Goal: Find specific page/section: Find specific page/section

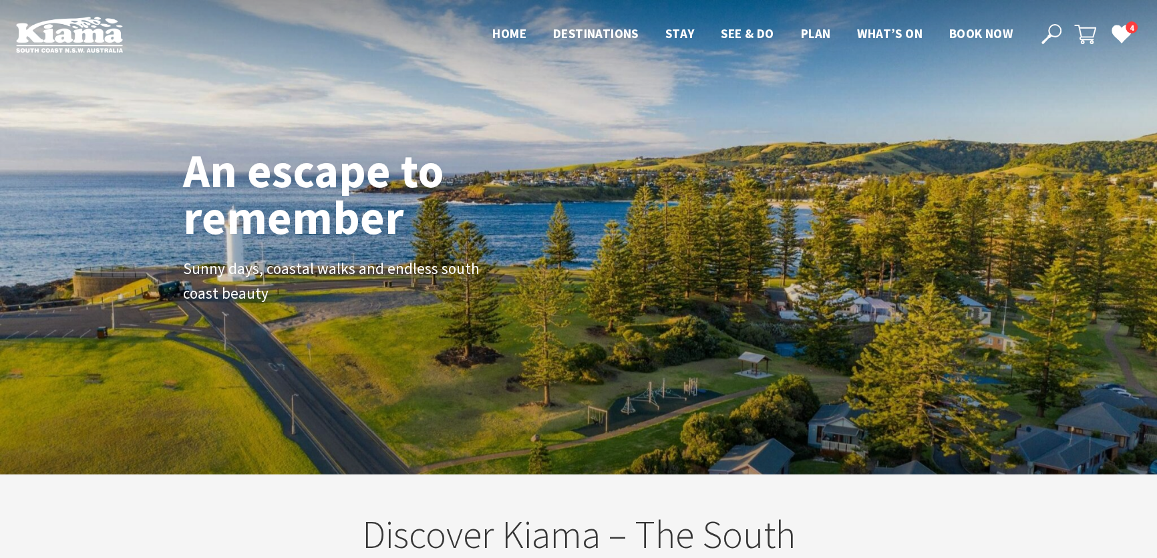
scroll to position [231, 1165]
click at [1121, 34] on use at bounding box center [1121, 33] width 19 height 17
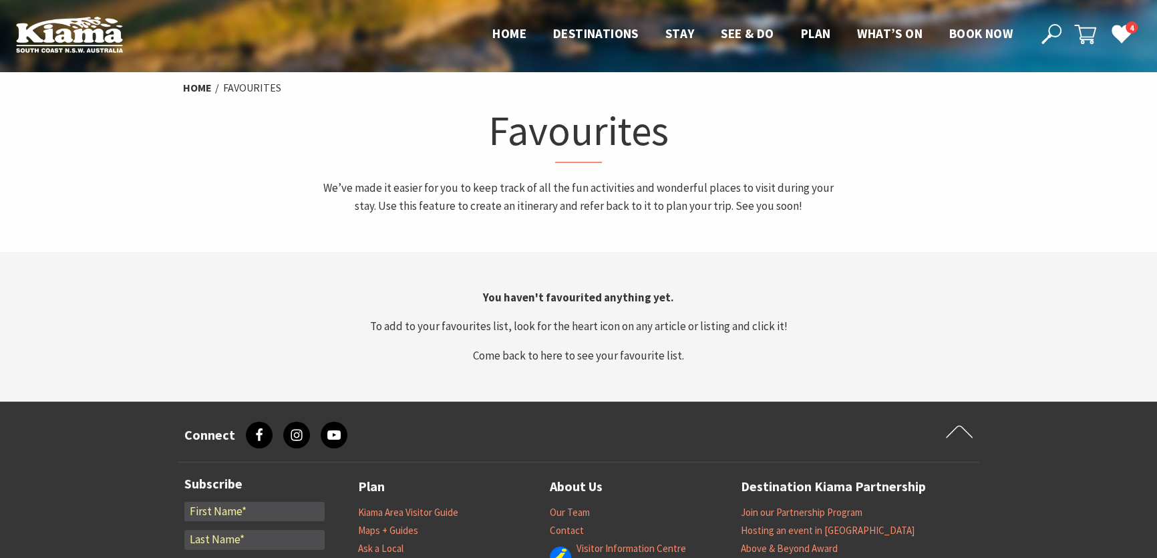
drag, startPoint x: 1125, startPoint y: 32, endPoint x: 820, endPoint y: 148, distance: 326.6
click at [820, 148] on h1 "Favourites" at bounding box center [579, 133] width 524 height 59
